Goal: Information Seeking & Learning: Learn about a topic

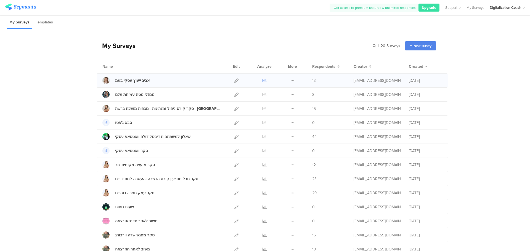
click at [262, 81] on icon at bounding box center [264, 81] width 4 height 4
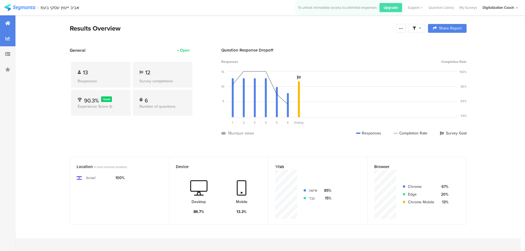
click at [10, 37] on div at bounding box center [7, 38] width 15 height 15
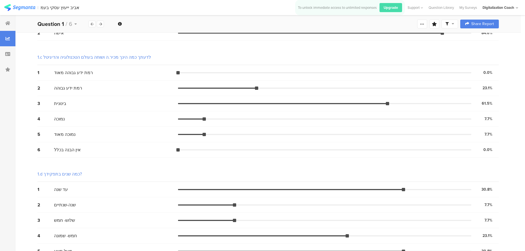
scroll to position [219, 0]
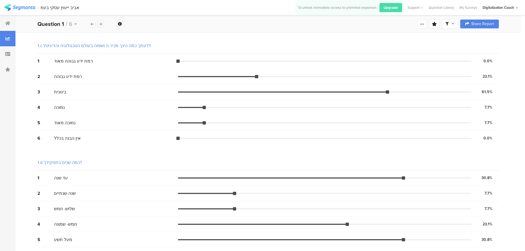
click at [100, 23] on icon at bounding box center [100, 24] width 3 height 4
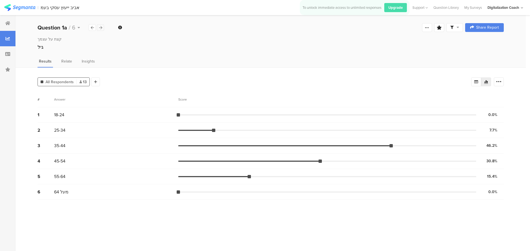
click at [99, 29] on icon at bounding box center [100, 28] width 3 height 4
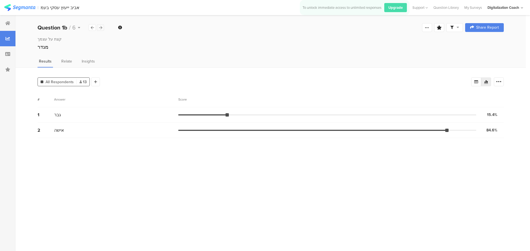
click at [100, 28] on icon at bounding box center [100, 28] width 3 height 4
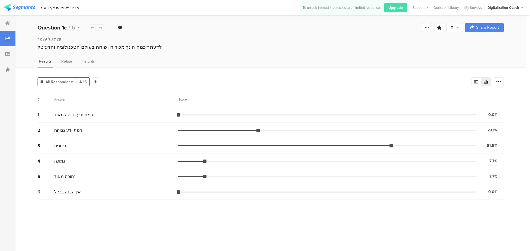
click at [100, 28] on icon at bounding box center [100, 28] width 3 height 4
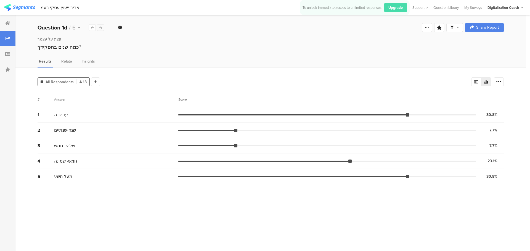
click at [100, 28] on icon at bounding box center [100, 28] width 3 height 4
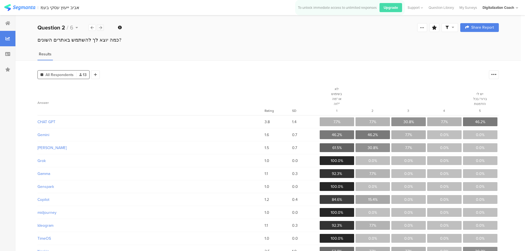
click at [100, 27] on icon at bounding box center [100, 28] width 3 height 4
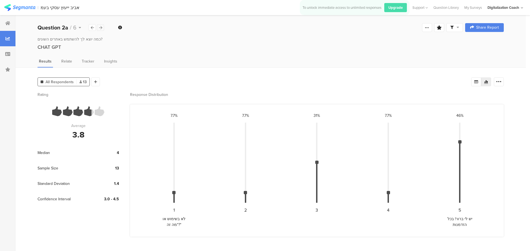
click at [100, 28] on icon at bounding box center [100, 28] width 3 height 4
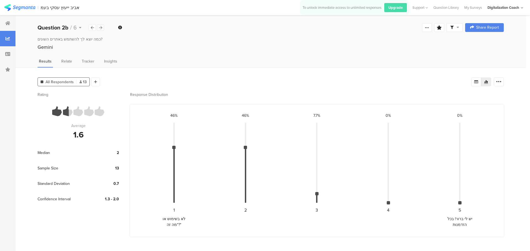
click at [100, 28] on icon at bounding box center [100, 28] width 3 height 4
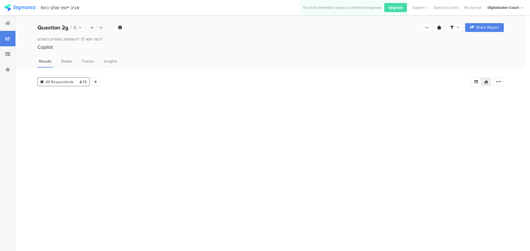
click at [100, 28] on icon at bounding box center [100, 28] width 3 height 4
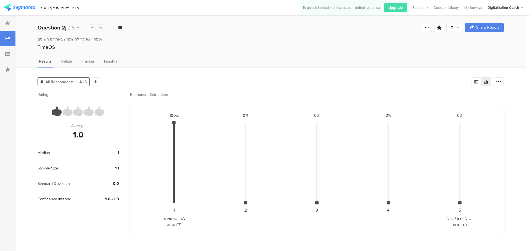
click at [100, 28] on icon at bounding box center [100, 28] width 3 height 4
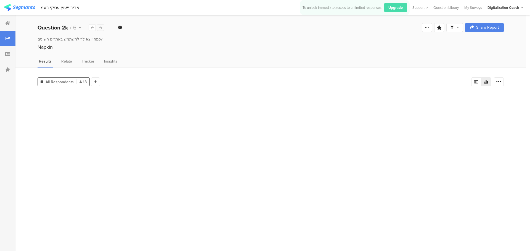
click at [100, 28] on icon at bounding box center [100, 28] width 3 height 4
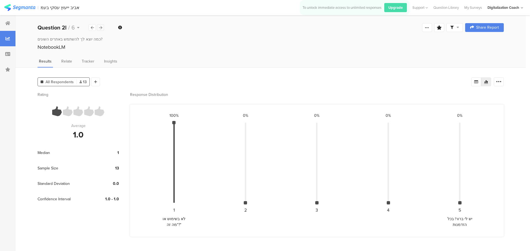
click at [100, 28] on icon at bounding box center [100, 28] width 3 height 4
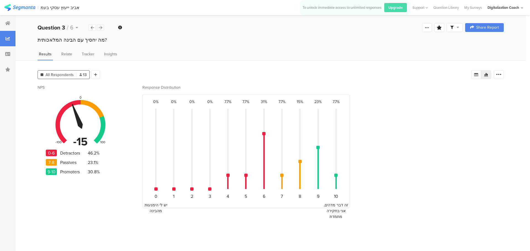
click at [101, 28] on icon at bounding box center [100, 28] width 3 height 4
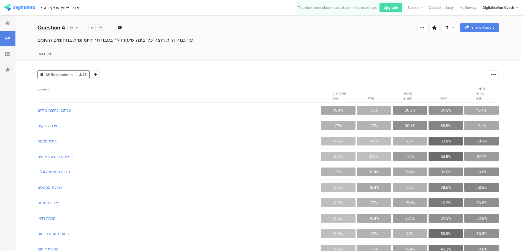
click at [101, 27] on icon at bounding box center [100, 28] width 3 height 4
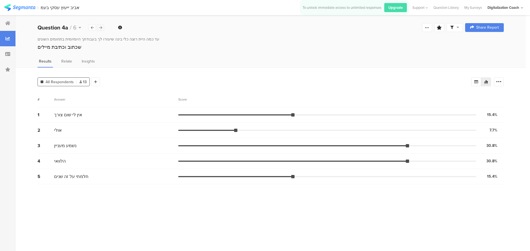
click at [101, 29] on icon at bounding box center [100, 28] width 3 height 4
click at [101, 28] on icon at bounding box center [100, 28] width 3 height 4
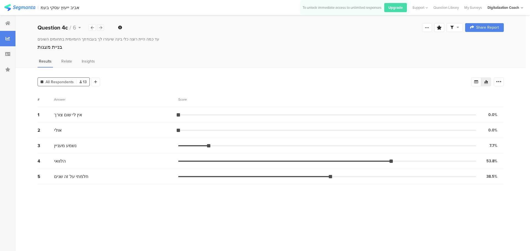
click at [101, 28] on icon at bounding box center [100, 28] width 3 height 4
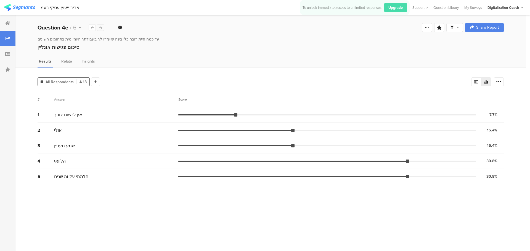
click at [101, 28] on icon at bounding box center [100, 28] width 3 height 4
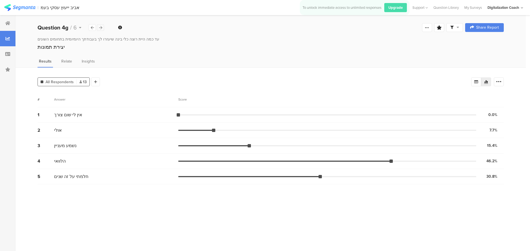
click at [101, 28] on icon at bounding box center [100, 28] width 3 height 4
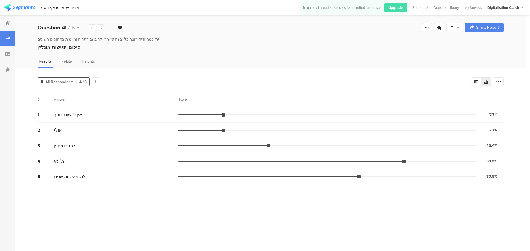
click at [101, 28] on icon at bounding box center [100, 28] width 3 height 4
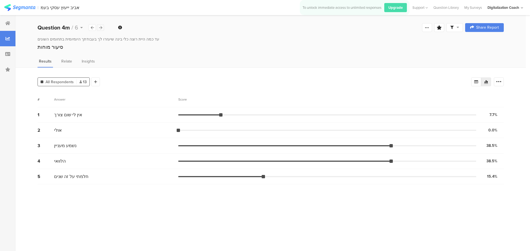
click at [101, 28] on icon at bounding box center [100, 28] width 3 height 4
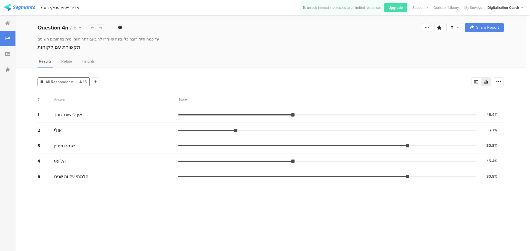
click at [101, 28] on icon at bounding box center [100, 28] width 3 height 4
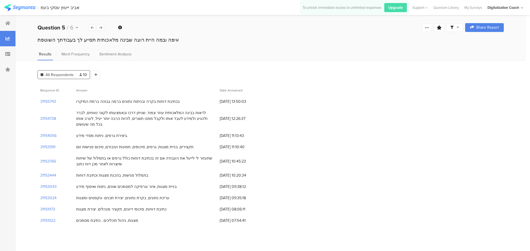
drag, startPoint x: 167, startPoint y: 139, endPoint x: 76, endPoint y: 138, distance: 90.7
click at [76, 144] on div "תקצירים, בניית מצגות, גרפים, סיכומים, תמונות ועיבודם, סיכום פגישות זום" at bounding box center [134, 147] width 117 height 6
drag, startPoint x: 159, startPoint y: 152, endPoint x: 79, endPoint y: 154, distance: 79.5
click at [79, 156] on div "שתעזור לי לייעל את העבודה אם זה בכתיבת דוחות כולל גרפים או בתמלול של שיחות שיוצ…" at bounding box center [145, 162] width 138 height 12
click at [104, 156] on div "שתעזור לי לייעל את העבודה אם זה בכתיבת דוחות כולל גרפים או בתמלול של שיחות שיוצ…" at bounding box center [145, 162] width 138 height 12
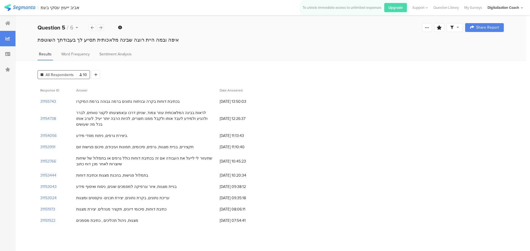
click at [98, 27] on div at bounding box center [100, 27] width 7 height 7
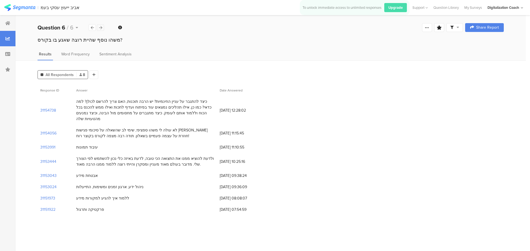
click at [99, 28] on icon at bounding box center [100, 28] width 3 height 4
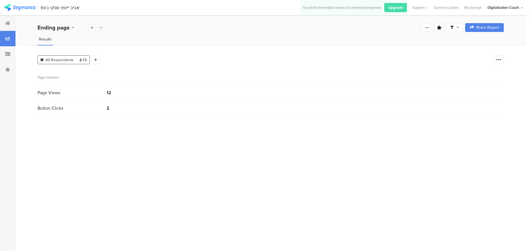
click at [99, 28] on div "Ending page" at bounding box center [71, 27] width 67 height 8
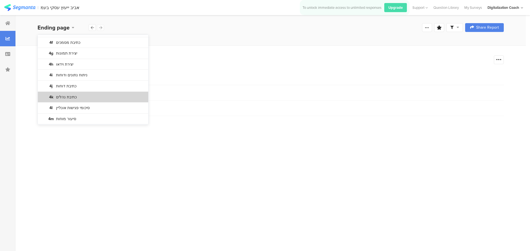
scroll to position [341, 0]
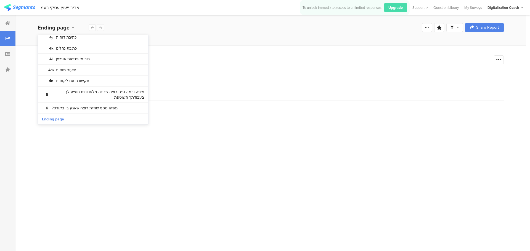
click at [178, 47] on div "All Respondents 13 Add Segment Segment markers Vote count Page statistics Page …" at bounding box center [270, 149] width 510 height 206
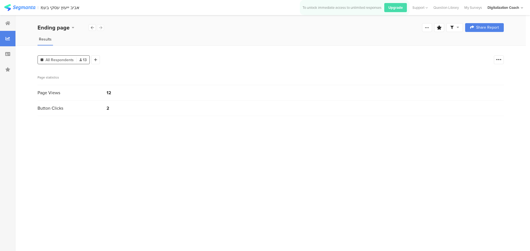
click at [107, 106] on div "2" at bounding box center [126, 108] width 41 height 6
click at [50, 109] on div "Button Clicks" at bounding box center [72, 108] width 69 height 6
click at [49, 91] on div "Page Views" at bounding box center [72, 93] width 69 height 6
click at [112, 93] on div "12" at bounding box center [126, 93] width 41 height 6
click at [487, 32] on link "Share Report" at bounding box center [484, 27] width 39 height 9
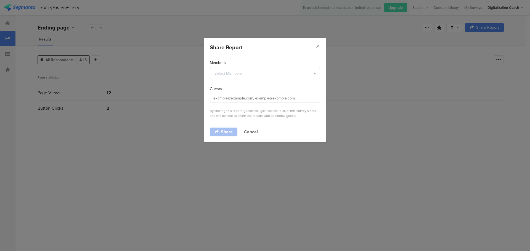
click at [383, 73] on div "Share Report Members maya yahalom (inlittledetail@gmail.com) Guests By sharing …" at bounding box center [265, 125] width 530 height 251
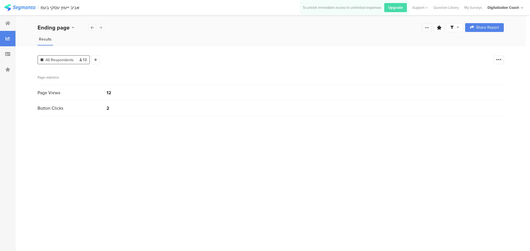
click at [424, 28] on div at bounding box center [427, 27] width 10 height 9
